Goal: Information Seeking & Learning: Learn about a topic

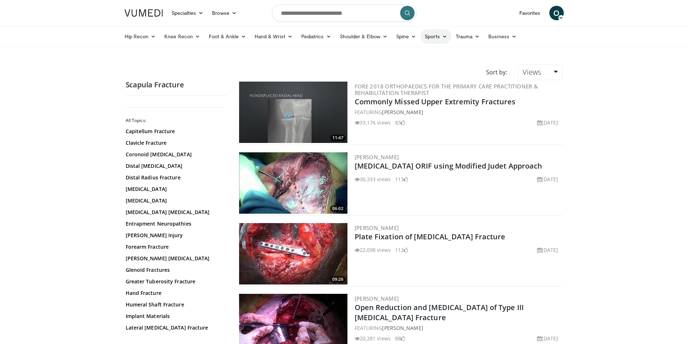
click at [434, 33] on link "Sports" at bounding box center [435, 36] width 31 height 14
click at [389, 89] on link "Hip" at bounding box center [408, 88] width 86 height 12
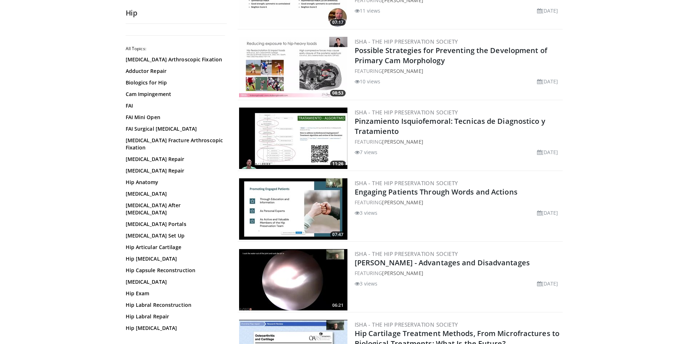
scroll to position [650, 0]
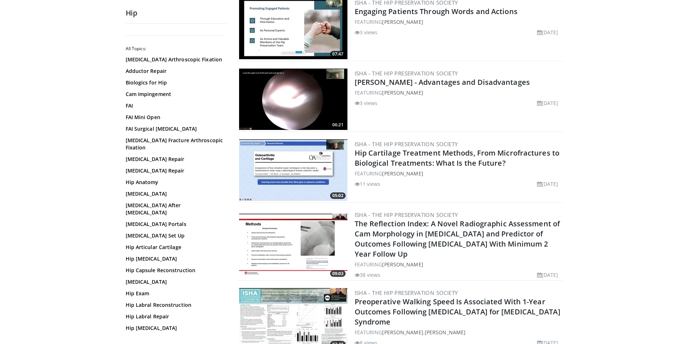
click at [305, 239] on img at bounding box center [293, 244] width 108 height 61
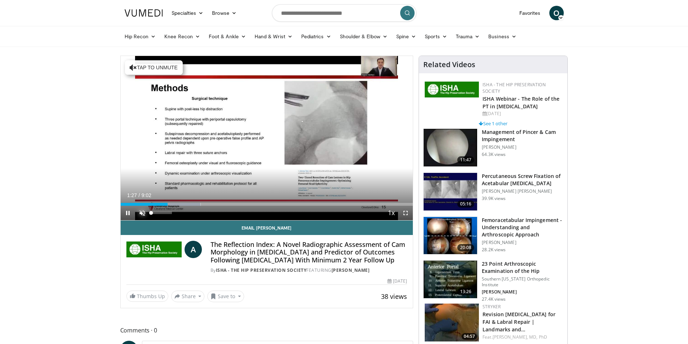
click at [144, 214] on span "Video Player" at bounding box center [142, 213] width 14 height 14
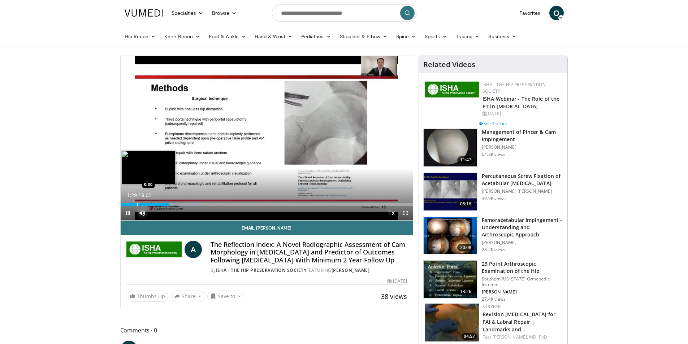
click at [137, 203] on div "Progress Bar" at bounding box center [137, 204] width 1 height 3
click at [406, 212] on span "Video Player" at bounding box center [405, 213] width 14 height 14
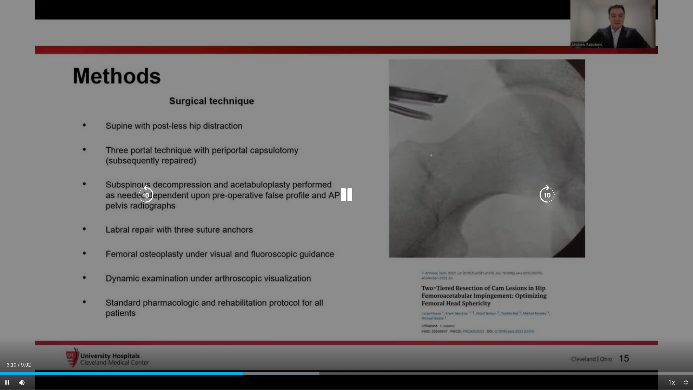
click at [347, 201] on icon "Video Player" at bounding box center [347, 195] width 20 height 20
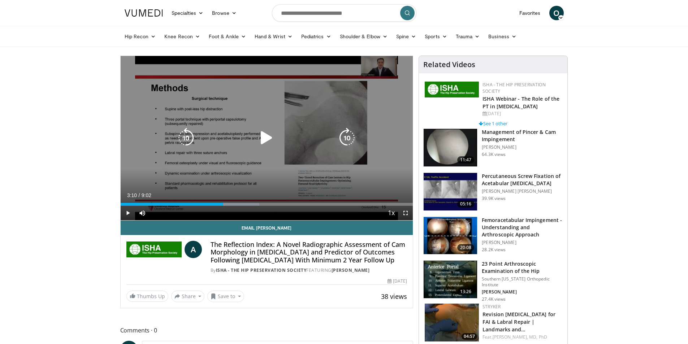
click at [263, 138] on icon "Video Player" at bounding box center [266, 138] width 20 height 20
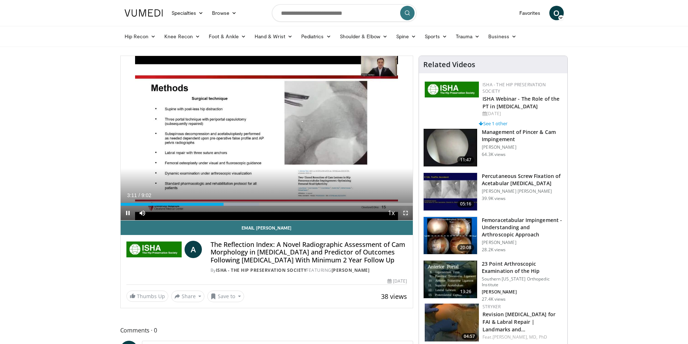
click at [406, 216] on span "Video Player" at bounding box center [405, 213] width 14 height 14
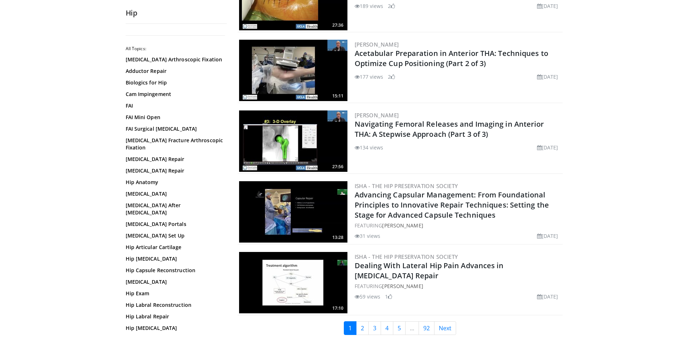
scroll to position [1625, 0]
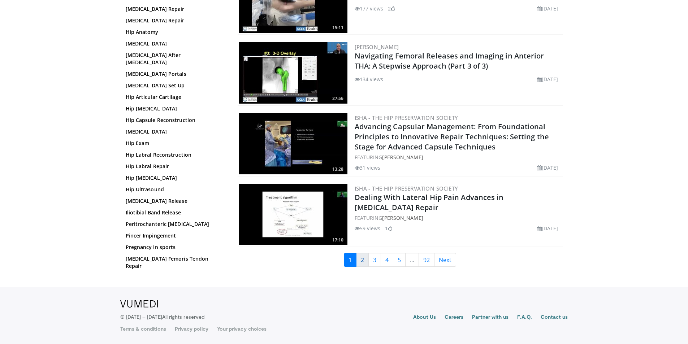
click at [362, 263] on link "2" at bounding box center [362, 260] width 13 height 14
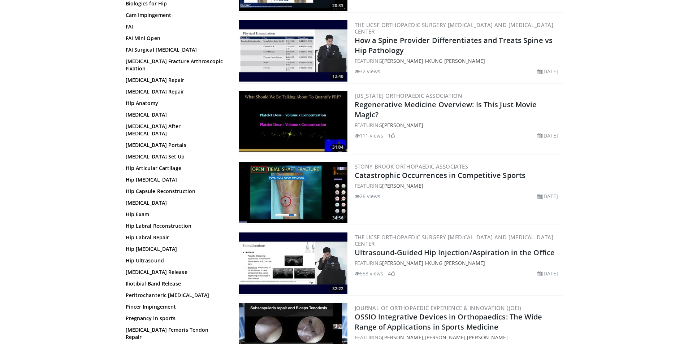
scroll to position [1600, 0]
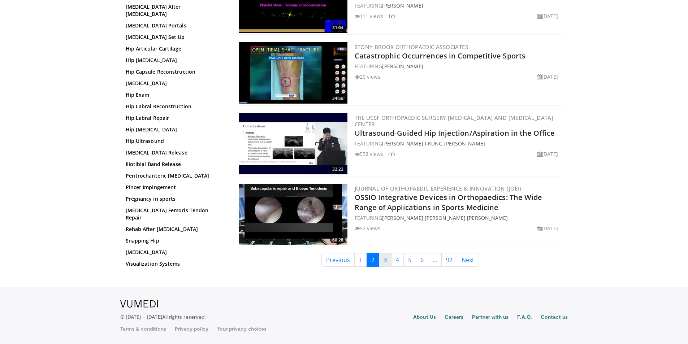
click at [385, 259] on link "3" at bounding box center [385, 260] width 13 height 14
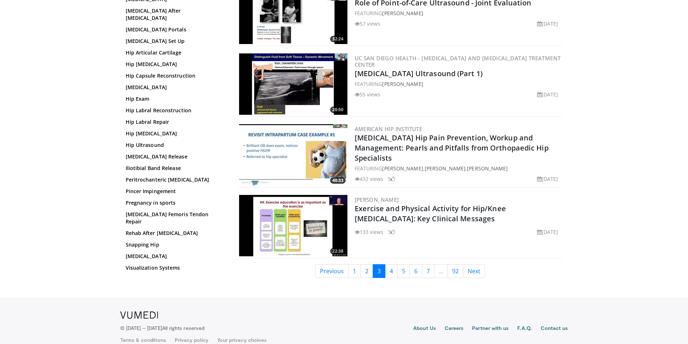
scroll to position [1597, 0]
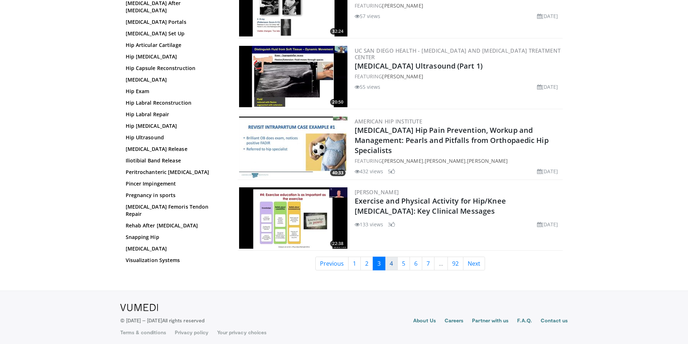
click at [388, 257] on link "4" at bounding box center [391, 264] width 13 height 14
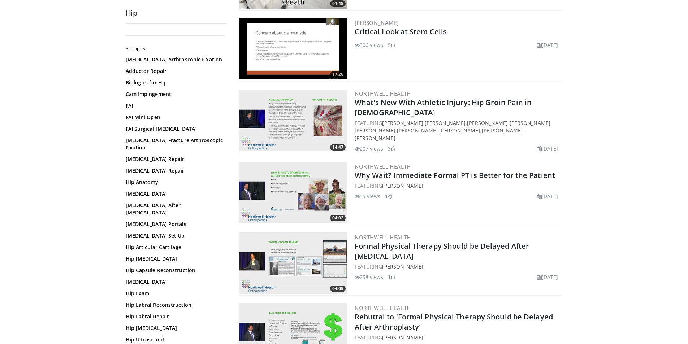
scroll to position [1589, 0]
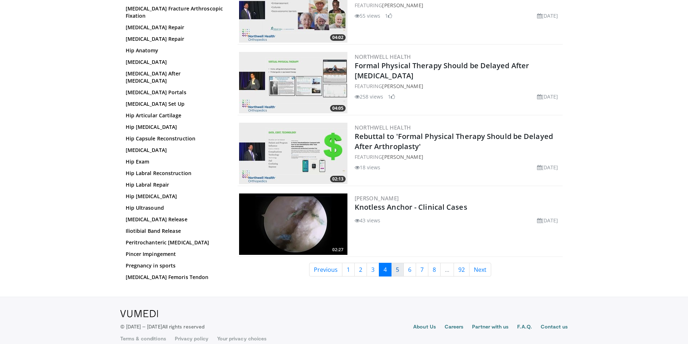
click at [397, 267] on link "5" at bounding box center [397, 270] width 13 height 14
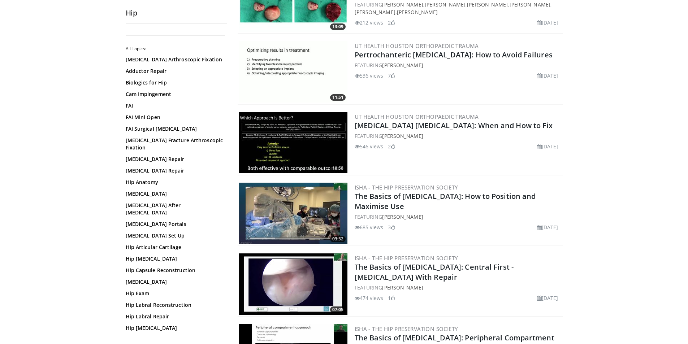
scroll to position [433, 0]
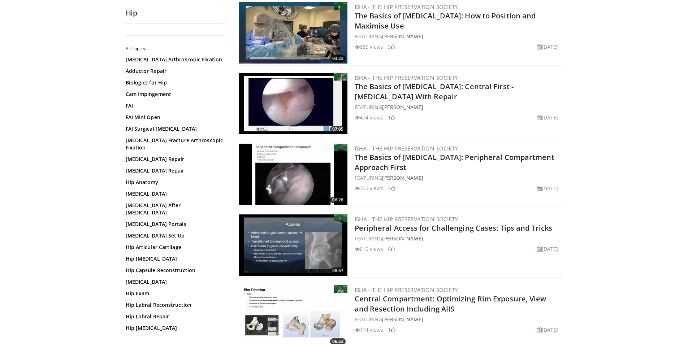
click at [291, 101] on img at bounding box center [293, 103] width 108 height 61
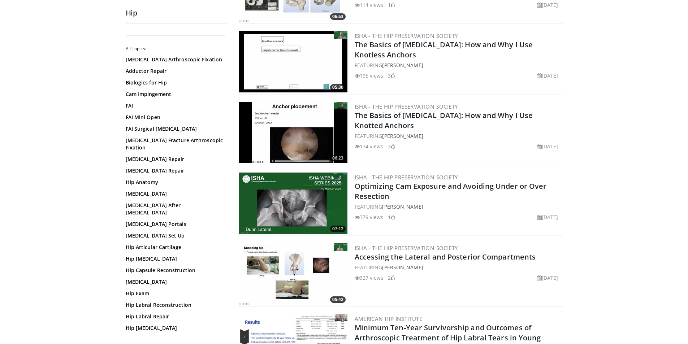
scroll to position [903, 0]
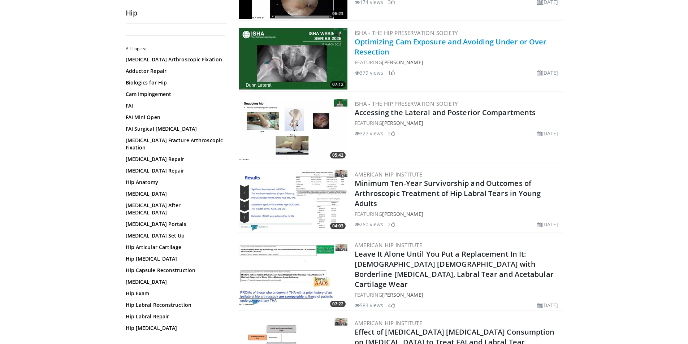
click at [409, 39] on link "Optimizing Cam Exposure and Avoiding Under or Over Resection" at bounding box center [451, 47] width 192 height 20
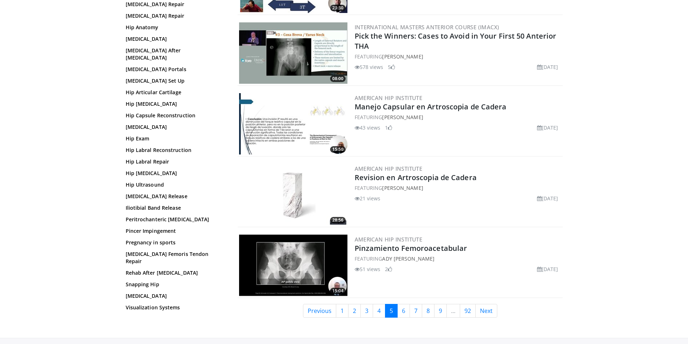
scroll to position [1597, 0]
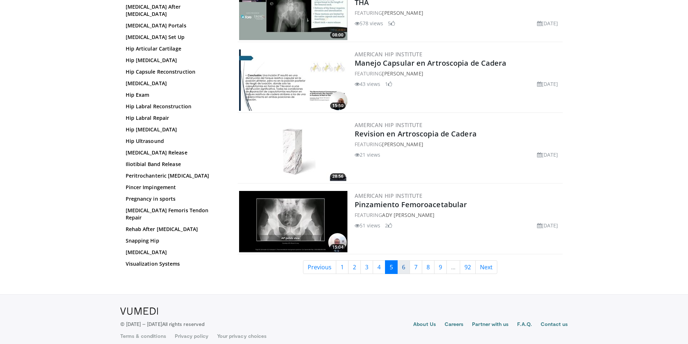
click at [402, 262] on link "6" at bounding box center [403, 267] width 13 height 14
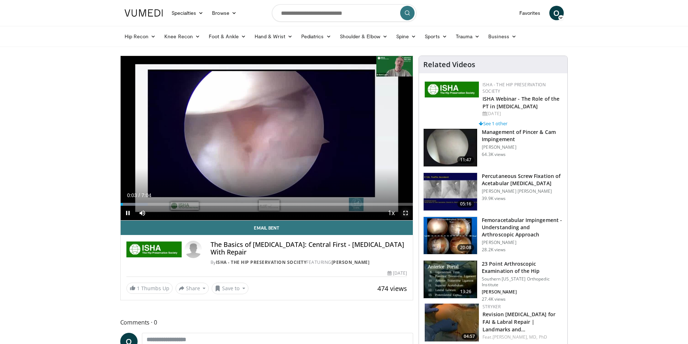
click at [405, 211] on span "Video Player" at bounding box center [405, 213] width 14 height 14
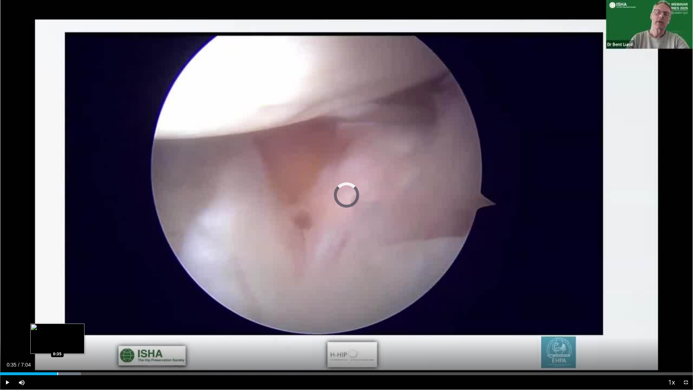
click at [57, 344] on div "Progress Bar" at bounding box center [57, 373] width 1 height 3
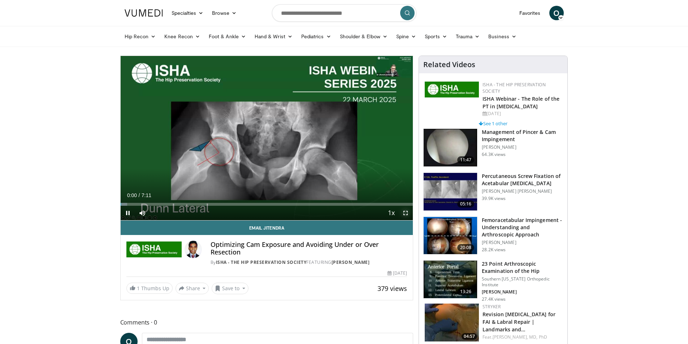
click at [406, 210] on span "Video Player" at bounding box center [405, 213] width 14 height 14
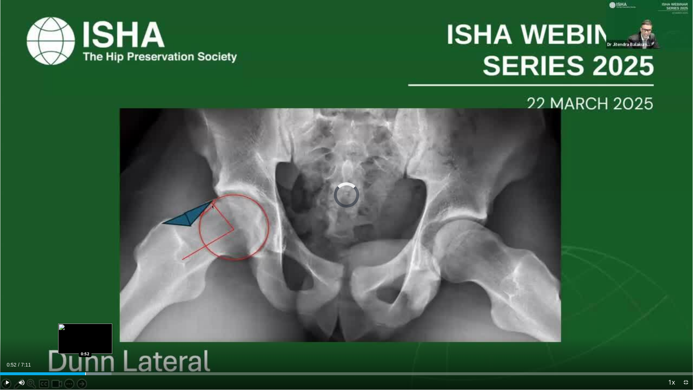
click at [85, 344] on div "Progress Bar" at bounding box center [85, 373] width 1 height 3
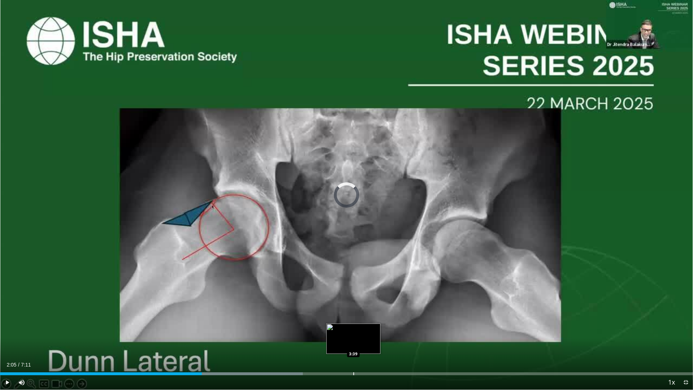
click at [354, 344] on div "Loaded : 43.71% 2:05 3:39" at bounding box center [346, 371] width 693 height 7
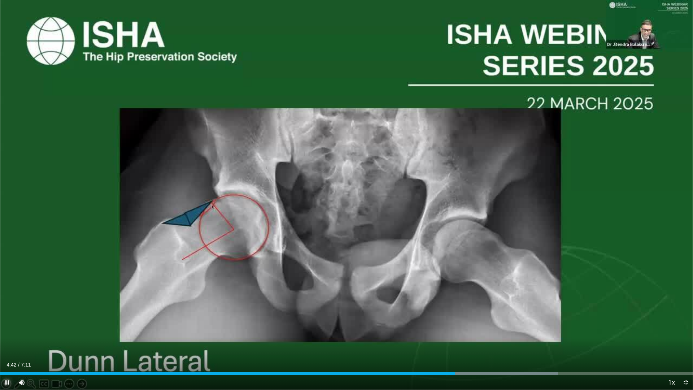
click at [7, 344] on span "Video Player" at bounding box center [7, 382] width 14 height 14
click at [5, 344] on span "Video Player" at bounding box center [7, 382] width 14 height 14
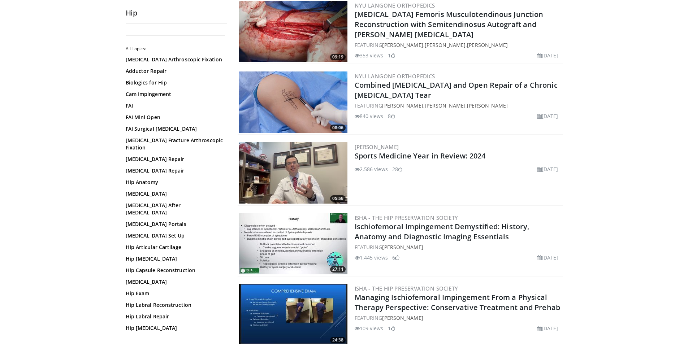
scroll to position [614, 0]
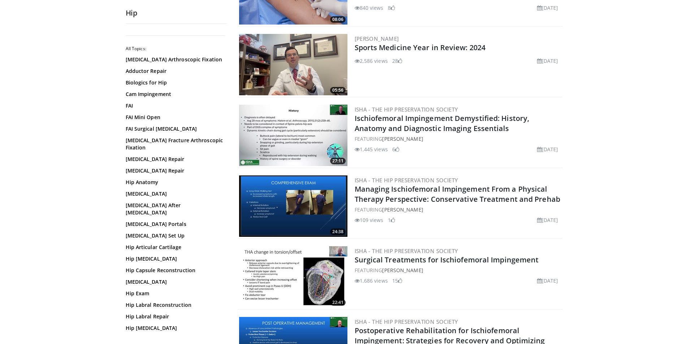
click at [282, 123] on img at bounding box center [293, 135] width 108 height 61
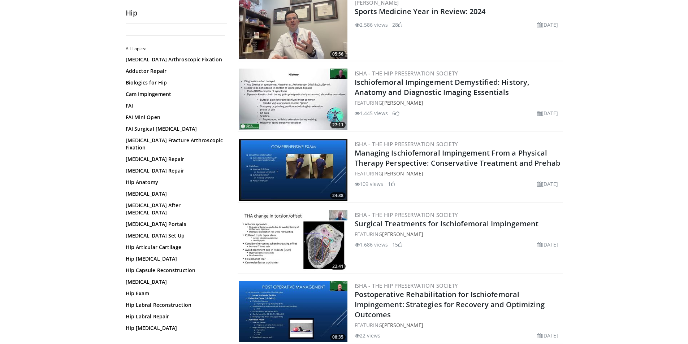
scroll to position [686, 0]
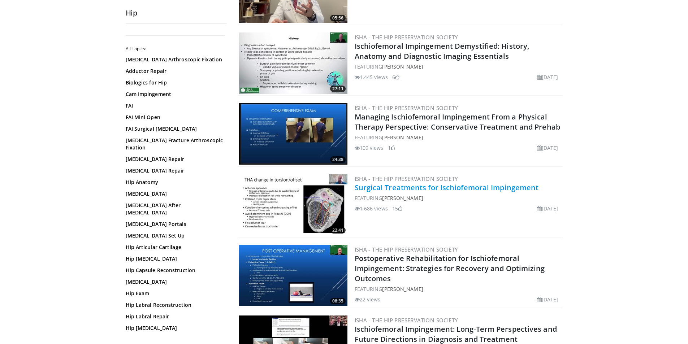
click at [403, 189] on link "Surgical Treatments for Ischiofemoral Impingement" at bounding box center [447, 188] width 184 height 10
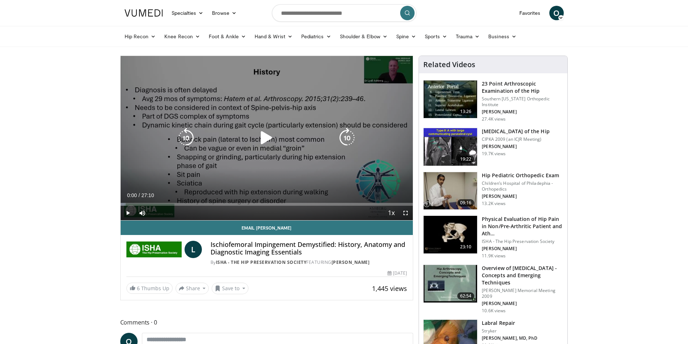
click at [264, 140] on icon "Video Player" at bounding box center [266, 138] width 20 height 20
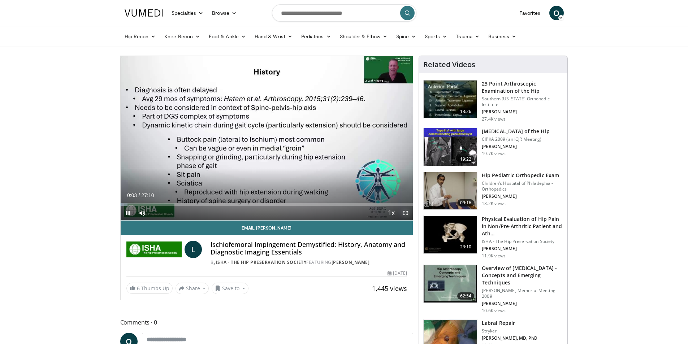
click at [407, 213] on span "Video Player" at bounding box center [405, 213] width 14 height 14
click at [144, 201] on div "Loaded : 7.30% 02:14 02:14" at bounding box center [267, 202] width 293 height 7
click at [155, 204] on div "Loaded : 13.38% 02:31 03:19" at bounding box center [267, 204] width 293 height 3
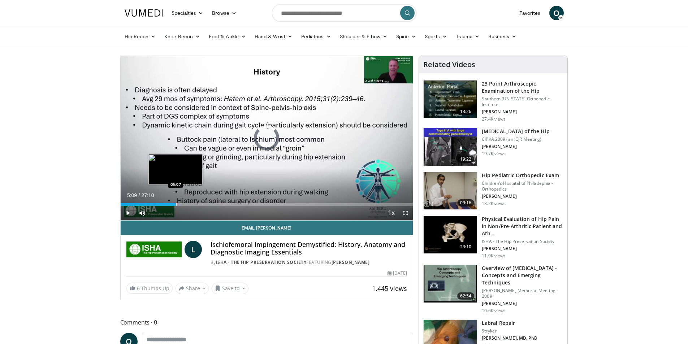
click at [176, 203] on div "Progress Bar" at bounding box center [176, 204] width 1 height 3
click at [195, 205] on div "Progress Bar" at bounding box center [195, 204] width 1 height 3
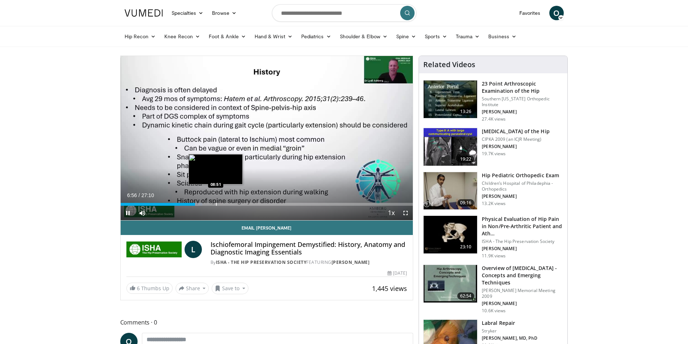
click at [216, 205] on div "Progress Bar" at bounding box center [216, 204] width 1 height 3
click at [247, 205] on div "Progress Bar" at bounding box center [247, 204] width 1 height 3
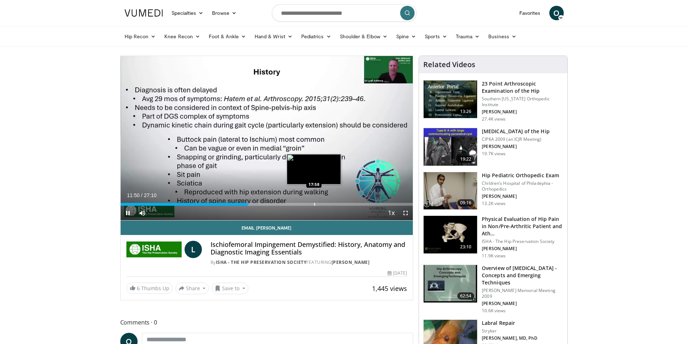
click at [314, 201] on div "Loaded : 47.24% 11:50 17:58" at bounding box center [267, 202] width 293 height 7
click at [325, 204] on div "Progress Bar" at bounding box center [325, 204] width 1 height 3
click at [404, 212] on span "Video Player" at bounding box center [405, 213] width 14 height 14
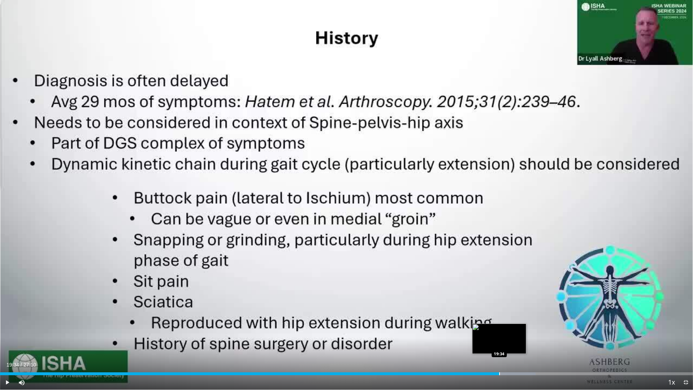
click at [499, 344] on div "Loaded : 77.29% 19:55 19:34" at bounding box center [346, 371] width 693 height 7
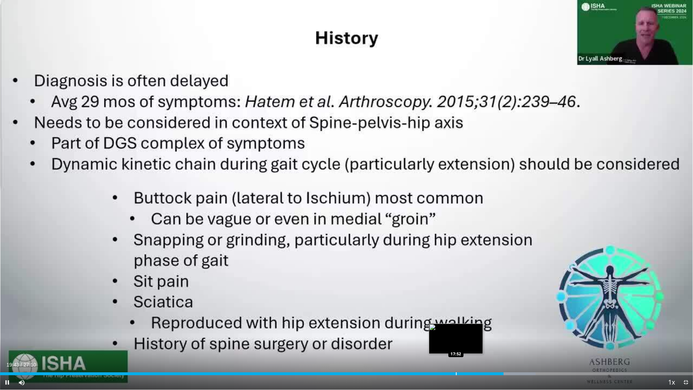
click at [456, 344] on div "Progress Bar" at bounding box center [456, 373] width 1 height 3
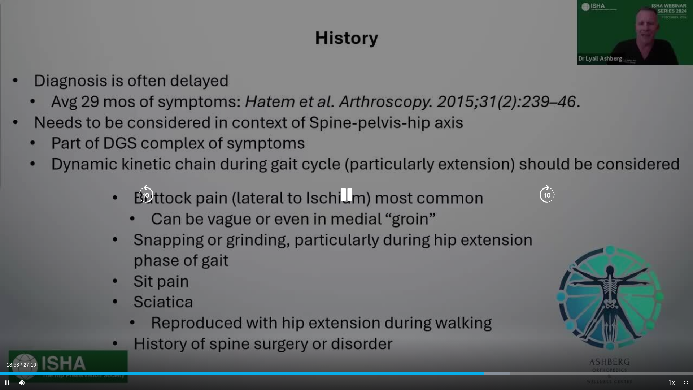
click at [347, 198] on icon "Video Player" at bounding box center [347, 195] width 20 height 20
click at [388, 295] on div "10 seconds Tap to unmute" at bounding box center [346, 195] width 693 height 390
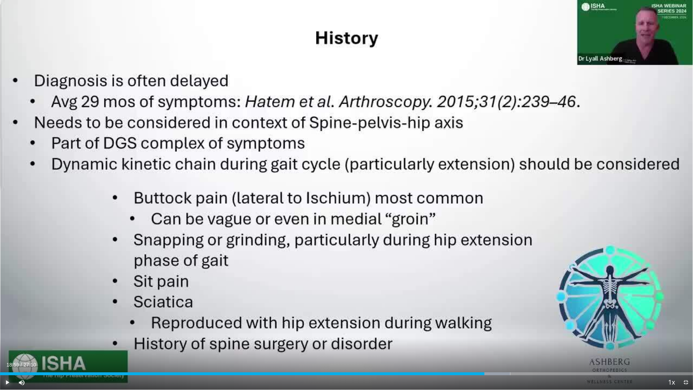
drag, startPoint x: 9, startPoint y: 383, endPoint x: 163, endPoint y: 386, distance: 153.2
click at [9, 344] on span "Video Player" at bounding box center [7, 382] width 14 height 14
click at [500, 344] on div "Loaded : 73.63% 19:00 19:34" at bounding box center [346, 371] width 693 height 7
click at [547, 344] on div "Progress Bar" at bounding box center [547, 373] width 1 height 3
click at [572, 344] on div "Progress Bar" at bounding box center [571, 373] width 1 height 3
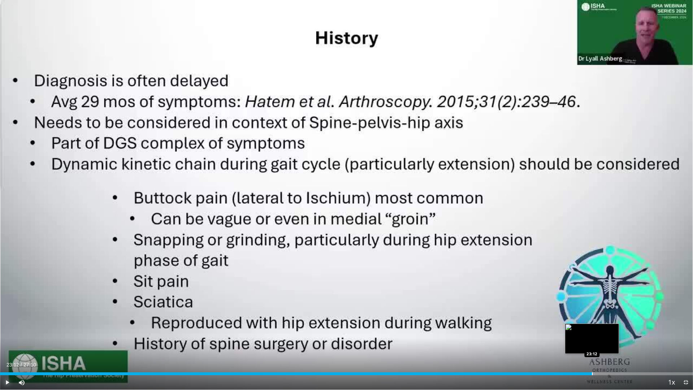
click at [592, 344] on div "Progress Bar" at bounding box center [592, 373] width 1 height 3
click at [603, 344] on div "Progress Bar" at bounding box center [603, 373] width 1 height 3
click at [615, 344] on div "Progress Bar" at bounding box center [615, 373] width 1 height 3
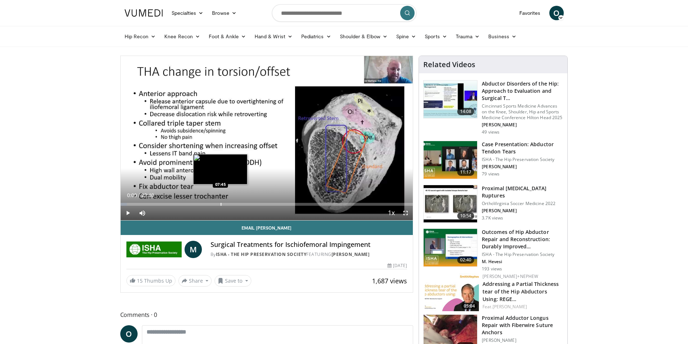
click at [221, 201] on div "Loaded : 2.21% 00:00 07:45" at bounding box center [267, 202] width 293 height 7
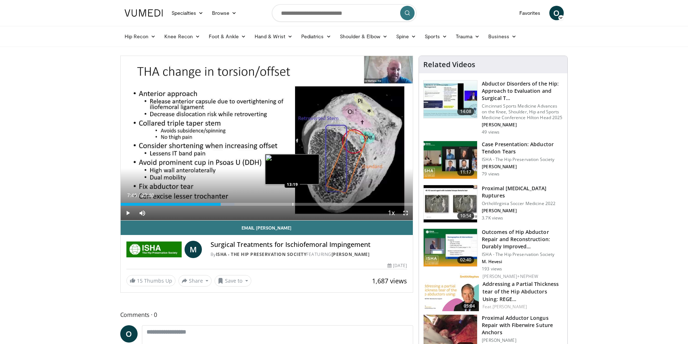
click at [293, 204] on div "Progress Bar" at bounding box center [293, 204] width 1 height 3
click at [127, 213] on span "Video Player" at bounding box center [128, 213] width 14 height 14
click at [275, 203] on div "Progress Bar" at bounding box center [275, 204] width 1 height 3
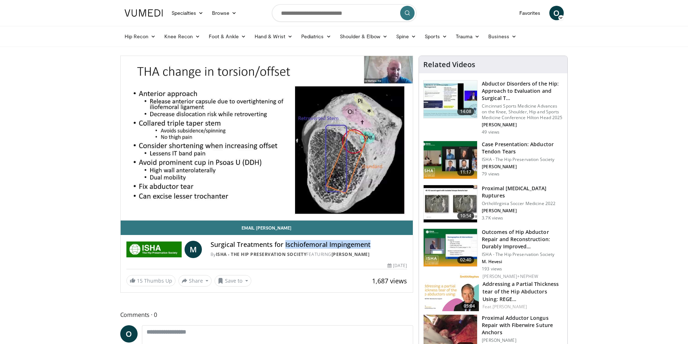
drag, startPoint x: 372, startPoint y: 246, endPoint x: 285, endPoint y: 244, distance: 87.0
click at [285, 244] on h4 "Surgical Treatments for Ischiofemoral Impingement" at bounding box center [309, 245] width 196 height 8
copy h4 "Ischiofemoral Impingement"
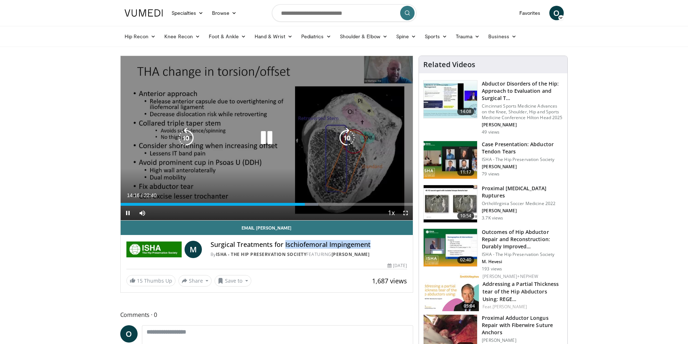
click at [270, 140] on icon "Video Player" at bounding box center [266, 138] width 20 height 20
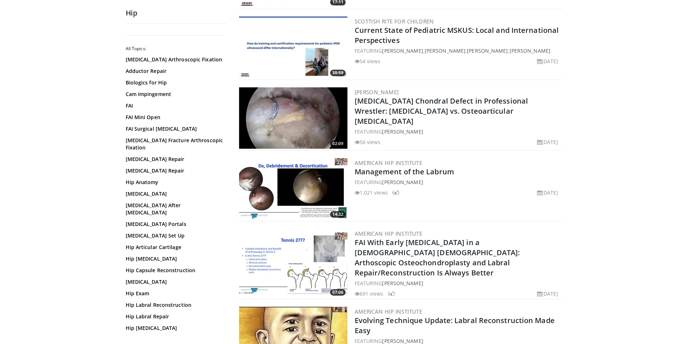
scroll to position [1597, 0]
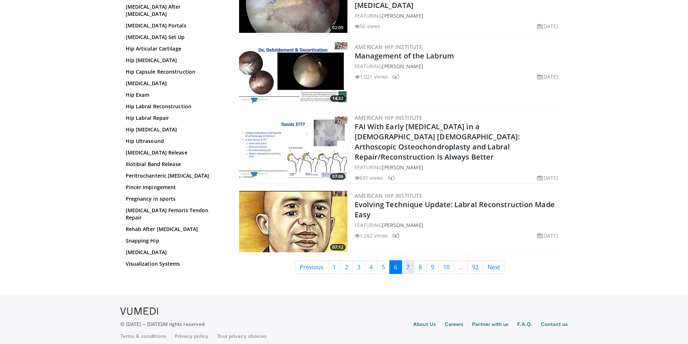
click at [407, 260] on link "7" at bounding box center [408, 267] width 13 height 14
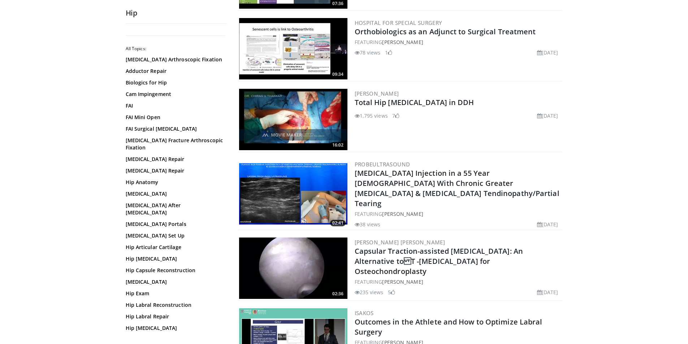
scroll to position [1553, 0]
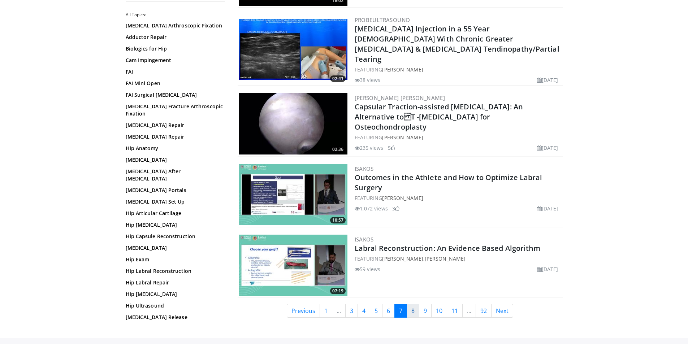
click at [414, 304] on link "8" at bounding box center [413, 311] width 13 height 14
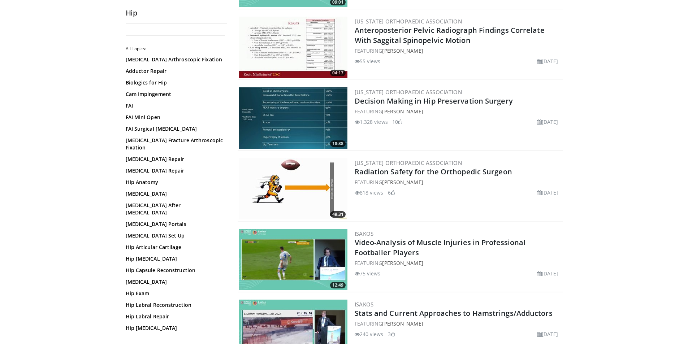
scroll to position [1589, 0]
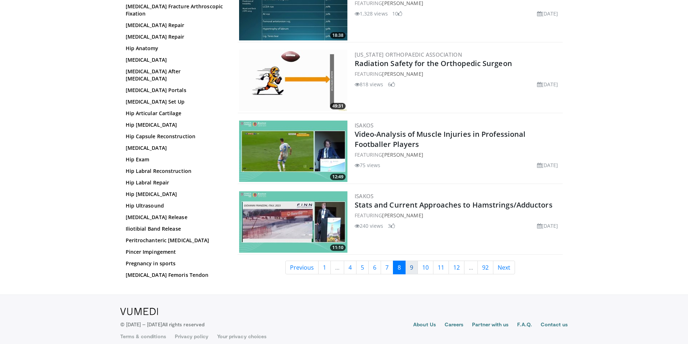
click at [409, 269] on link "9" at bounding box center [411, 268] width 13 height 14
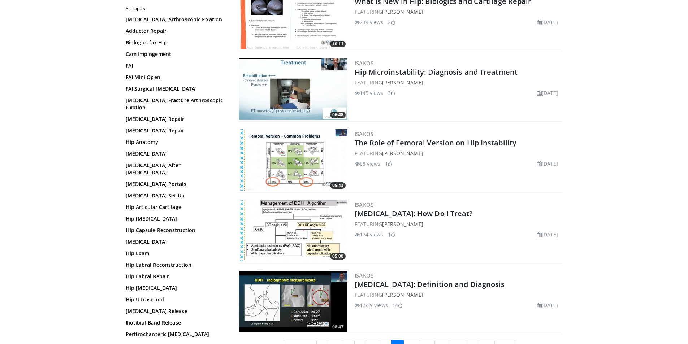
scroll to position [1604, 0]
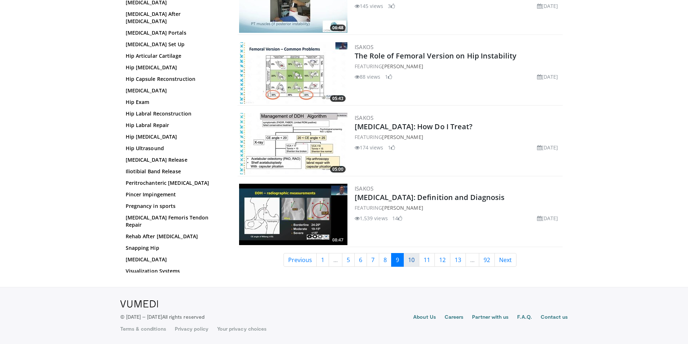
click at [413, 257] on link "10" at bounding box center [411, 260] width 16 height 14
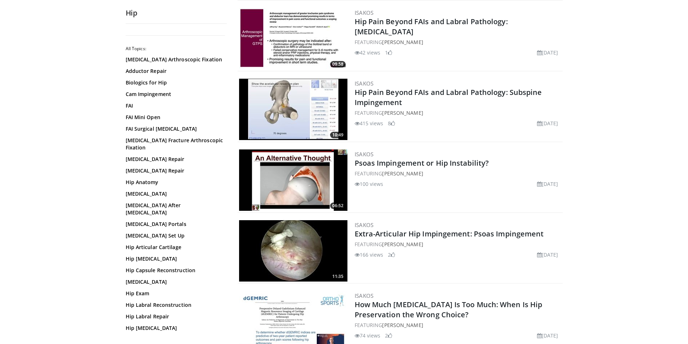
scroll to position [289, 0]
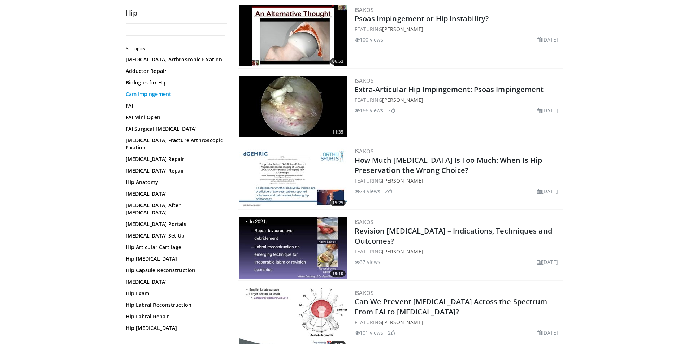
click at [152, 98] on link "Cam Impingement" at bounding box center [175, 94] width 98 height 7
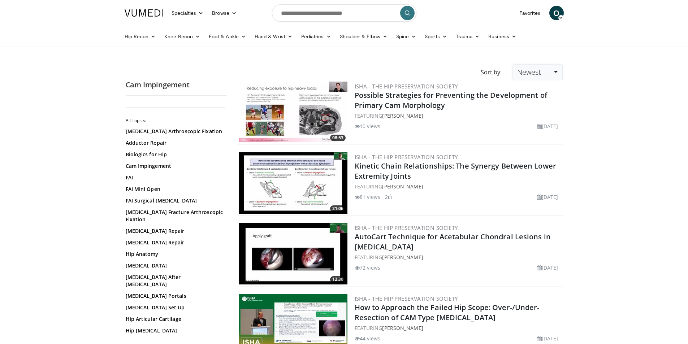
click at [535, 69] on span "Newest" at bounding box center [529, 72] width 24 height 10
click at [533, 122] on link "Views" at bounding box center [541, 125] width 57 height 12
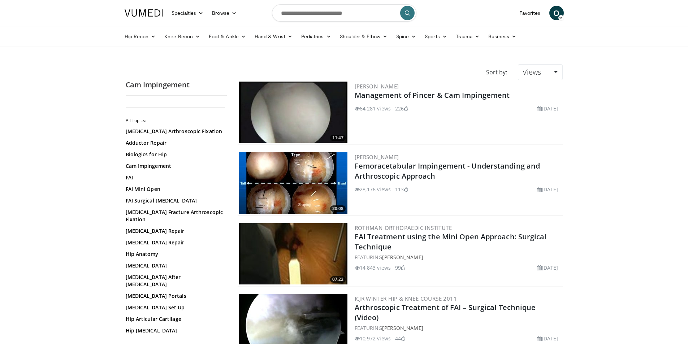
click at [308, 116] on img at bounding box center [293, 112] width 108 height 61
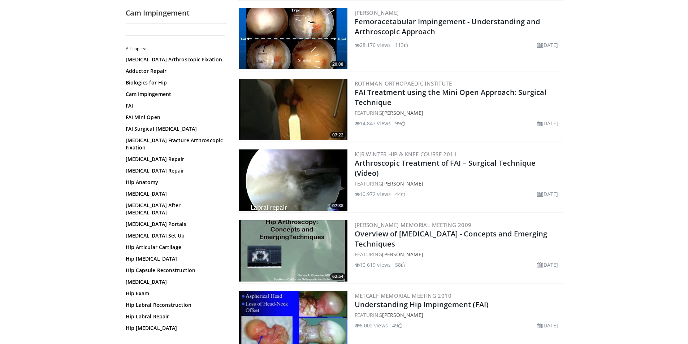
scroll to position [325, 0]
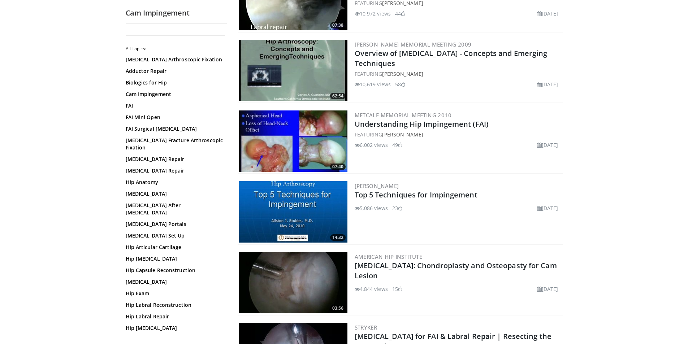
click at [308, 270] on img at bounding box center [293, 282] width 108 height 61
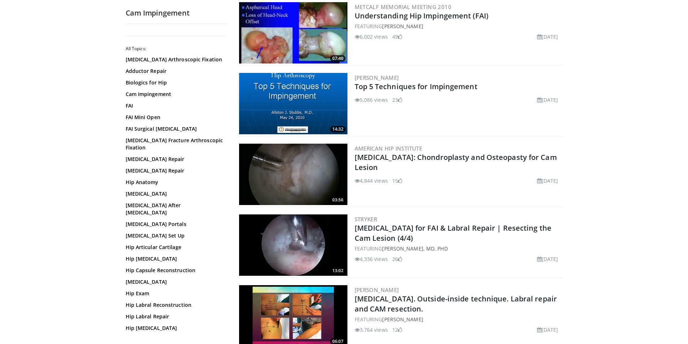
scroll to position [542, 0]
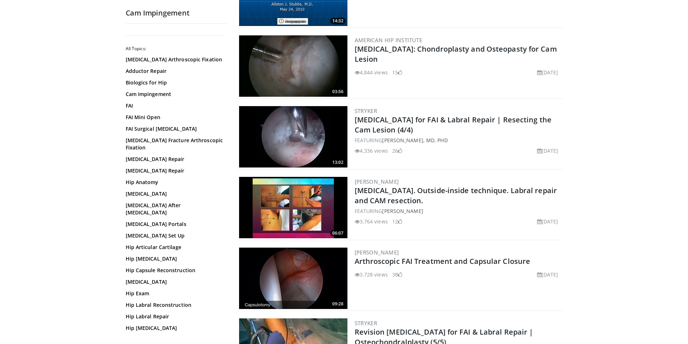
click at [296, 122] on img at bounding box center [293, 136] width 108 height 61
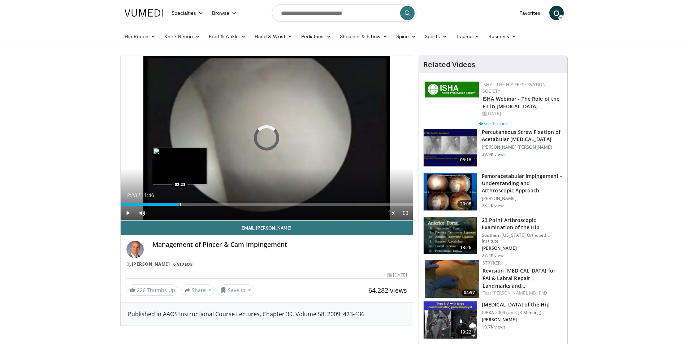
click at [180, 204] on div "Progress Bar" at bounding box center [180, 204] width 1 height 3
click at [198, 203] on div "Progress Bar" at bounding box center [198, 204] width 1 height 3
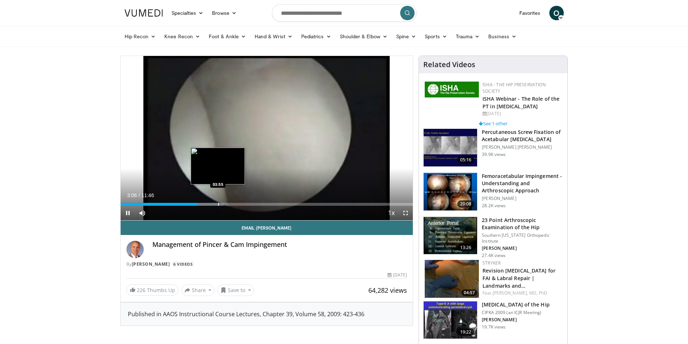
click at [218, 203] on div "Progress Bar" at bounding box center [218, 204] width 1 height 3
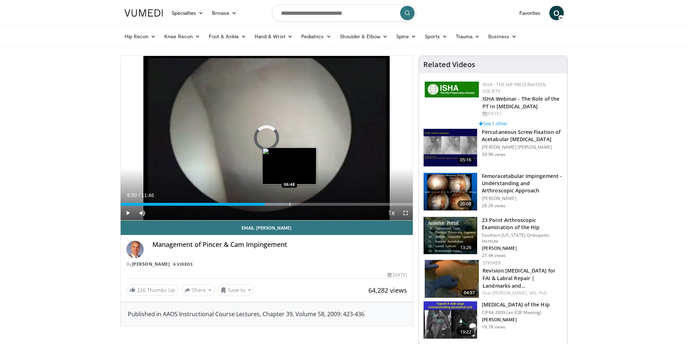
click at [290, 203] on div "Loaded : 57.93% 06:50 06:48" at bounding box center [267, 204] width 293 height 3
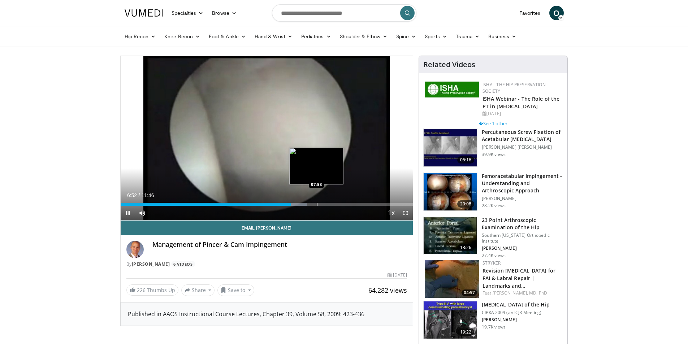
click at [317, 202] on video-js "**********" at bounding box center [267, 138] width 293 height 165
click at [317, 204] on div "Progress Bar" at bounding box center [317, 204] width 1 height 3
click at [128, 212] on span "Video Player" at bounding box center [128, 213] width 14 height 14
click at [126, 212] on span "Video Player" at bounding box center [128, 213] width 14 height 14
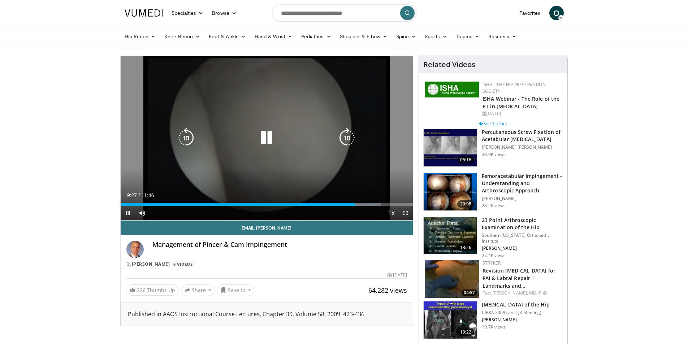
click at [265, 134] on icon "Video Player" at bounding box center [266, 138] width 20 height 20
click at [188, 124] on div "10 seconds Tap to unmute" at bounding box center [267, 138] width 293 height 164
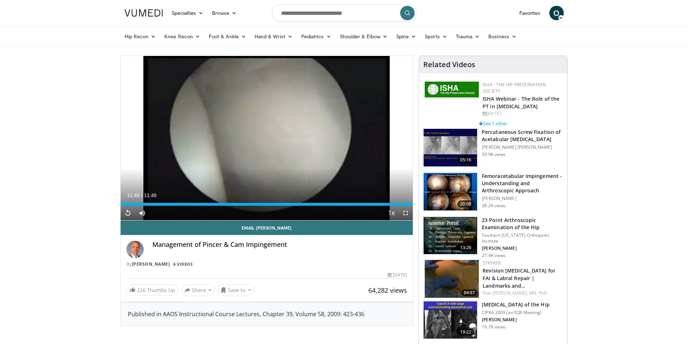
scroll to position [72, 0]
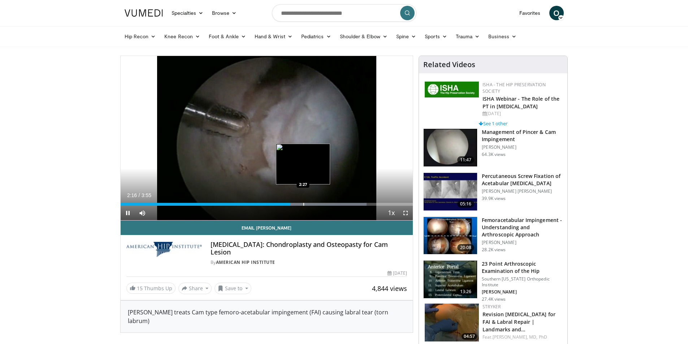
click at [303, 203] on div "Progress Bar" at bounding box center [303, 204] width 1 height 3
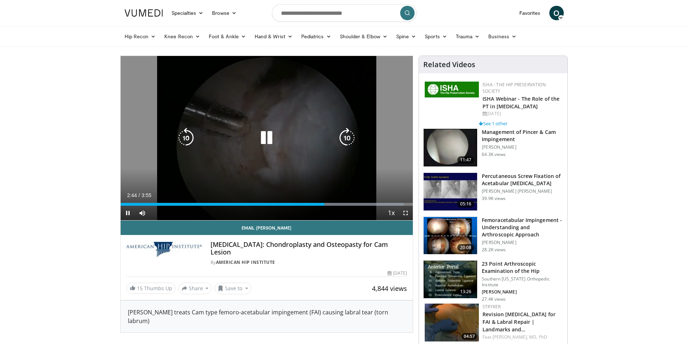
click at [207, 105] on div "10 seconds Tap to unmute" at bounding box center [267, 138] width 293 height 164
click at [265, 137] on icon "Video Player" at bounding box center [266, 138] width 20 height 20
click at [266, 137] on icon "Video Player" at bounding box center [266, 138] width 20 height 20
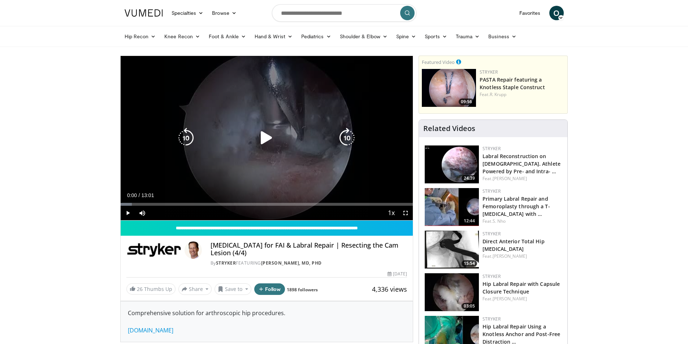
click at [268, 133] on icon "Video Player" at bounding box center [266, 138] width 20 height 20
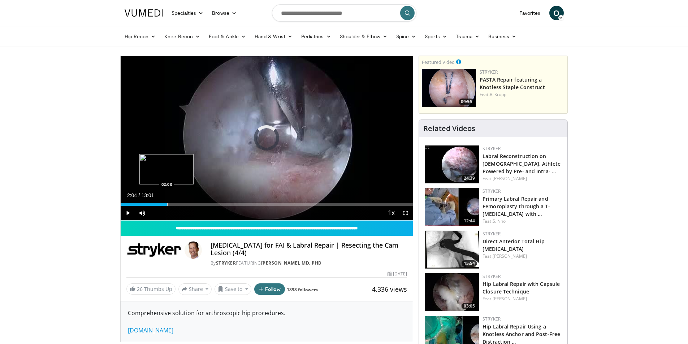
click at [167, 203] on div "Progress Bar" at bounding box center [167, 204] width 1 height 3
click at [213, 203] on div "Progress Bar" at bounding box center [213, 204] width 1 height 3
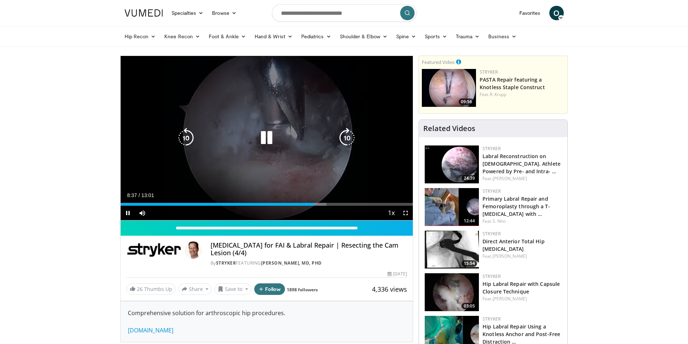
click at [205, 128] on div "10 seconds Tap to unmute" at bounding box center [267, 138] width 293 height 164
